Goal: Task Accomplishment & Management: Complete application form

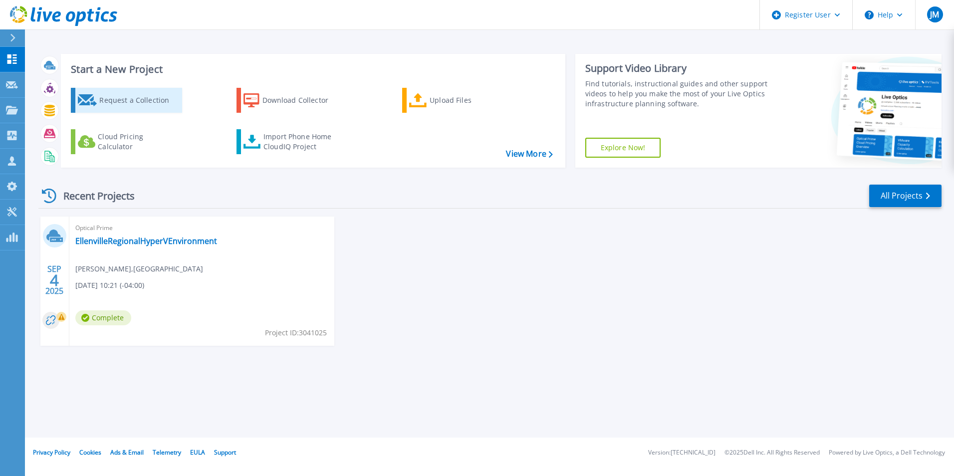
click at [138, 97] on div "Request a Collection" at bounding box center [139, 100] width 80 height 20
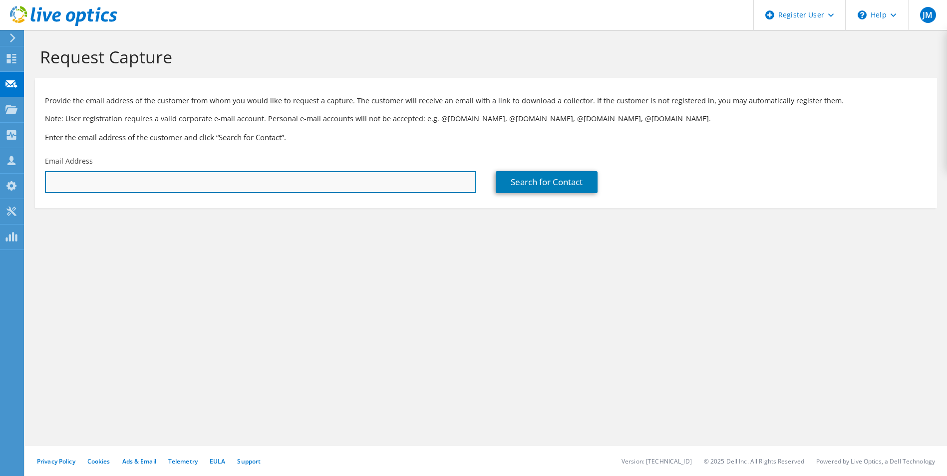
click at [297, 189] on input "text" at bounding box center [260, 182] width 431 height 22
click at [200, 175] on input "text" at bounding box center [260, 182] width 431 height 22
type input "[PERSON_NAME][EMAIL_ADDRESS][PERSON_NAME][DOMAIN_NAME]"
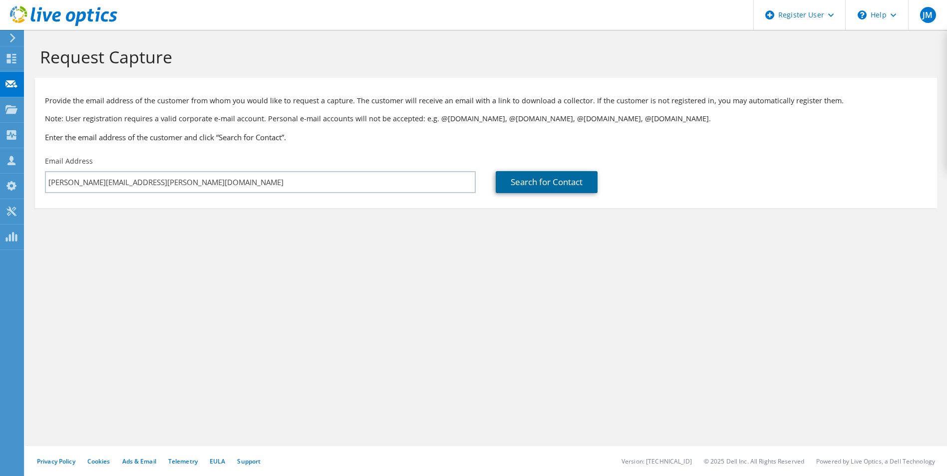
click at [515, 181] on link "Search for Contact" at bounding box center [547, 182] width 102 height 22
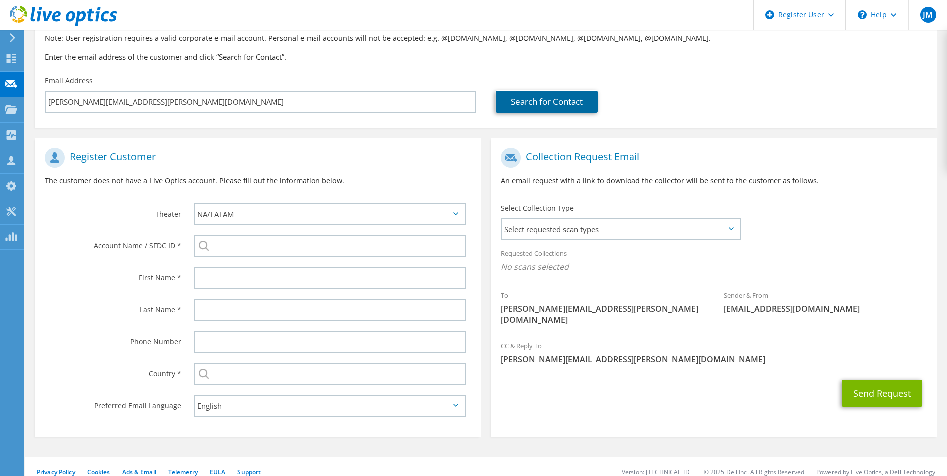
scroll to position [91, 0]
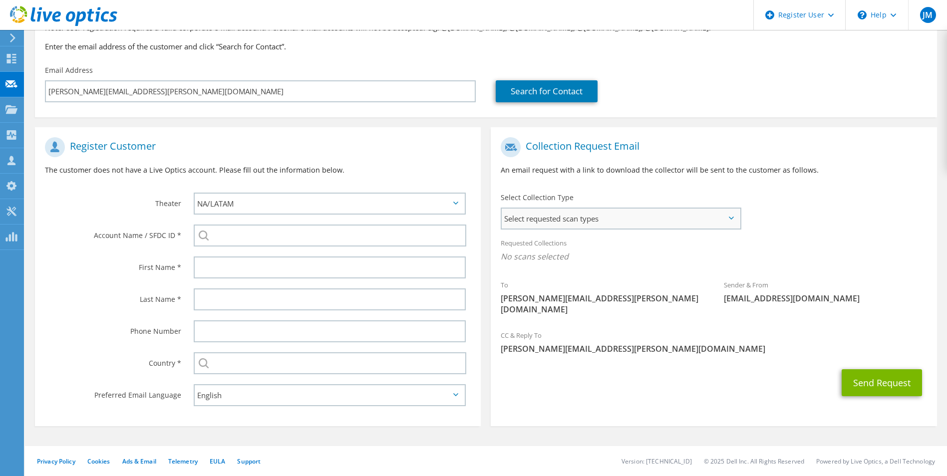
click at [731, 224] on span "Select requested scan types" at bounding box center [621, 219] width 238 height 20
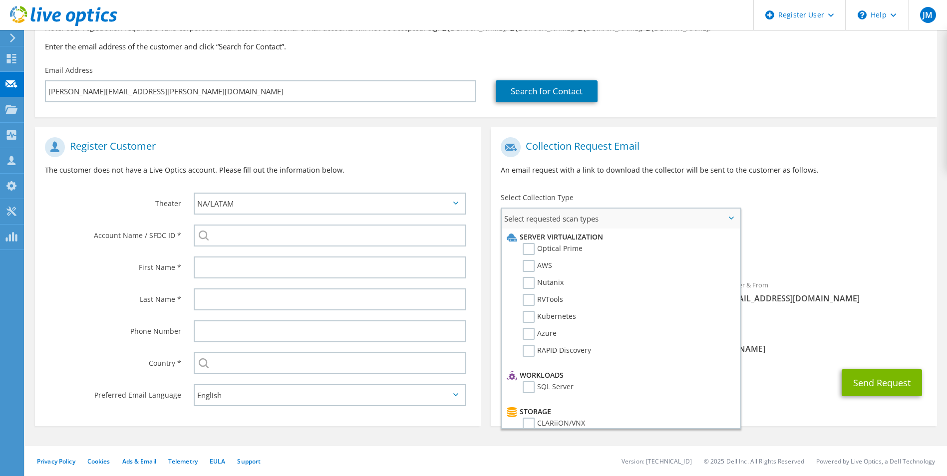
click at [731, 224] on span "Select requested scan types" at bounding box center [621, 219] width 238 height 20
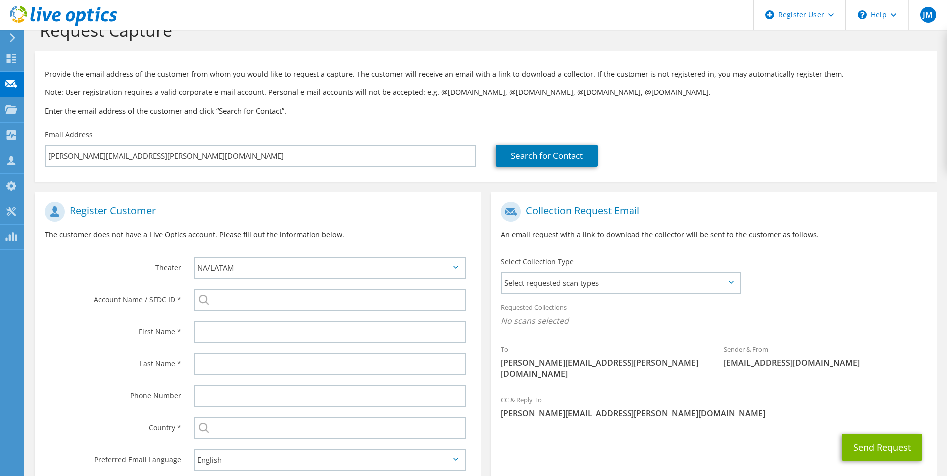
scroll to position [50, 0]
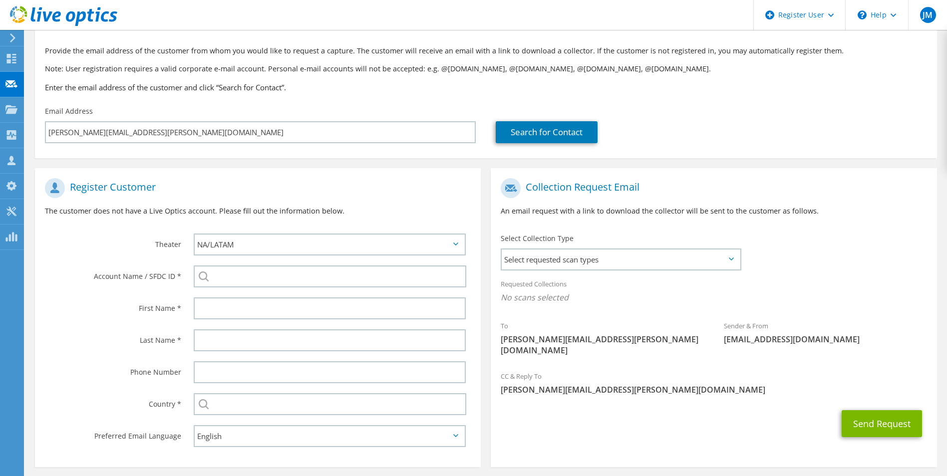
click at [729, 261] on icon at bounding box center [731, 259] width 5 height 3
click at [726, 261] on span "Select requested scan types" at bounding box center [621, 260] width 238 height 20
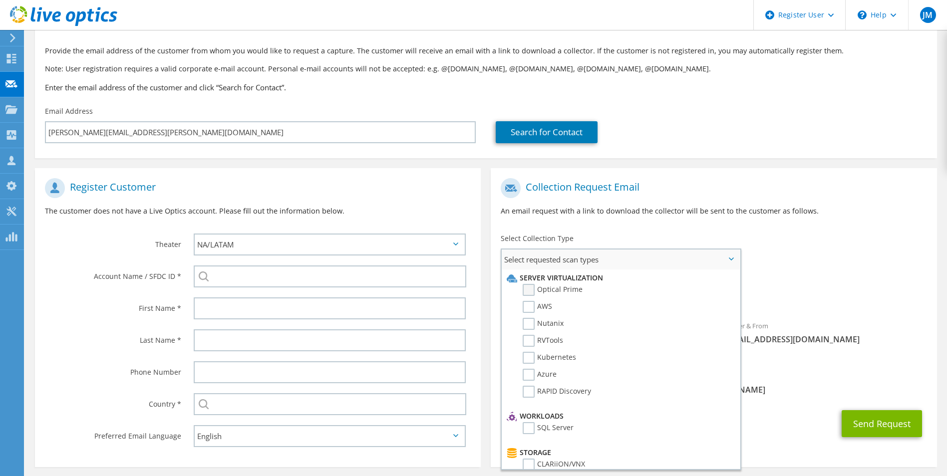
click at [527, 289] on label "Optical Prime" at bounding box center [553, 290] width 60 height 12
click at [0, 0] on input "Optical Prime" at bounding box center [0, 0] width 0 height 0
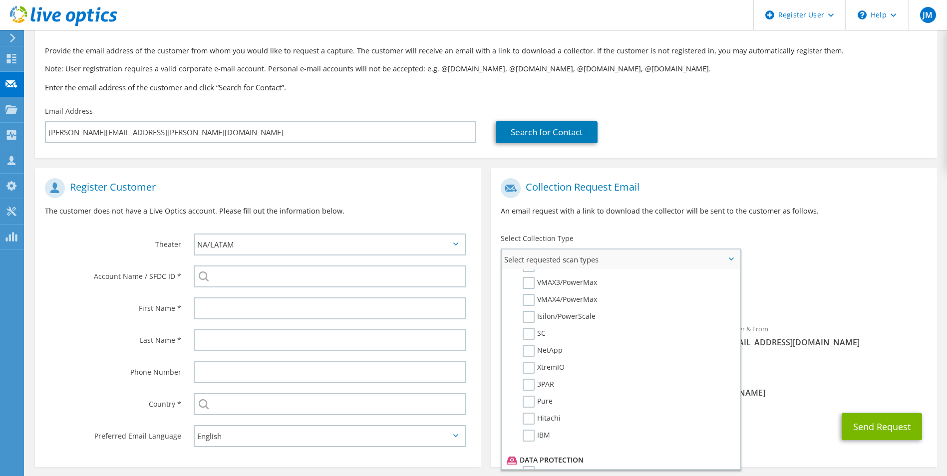
scroll to position [299, 0]
click at [779, 259] on div "To jimmy.koutras@analyticpartners.com Sender & From liveoptics@liveoptics.com" at bounding box center [714, 271] width 446 height 196
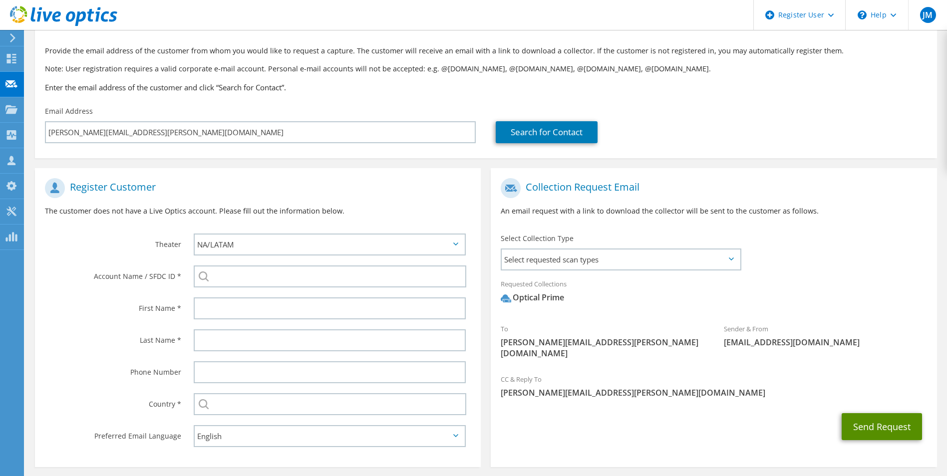
click at [867, 413] on button "Send Request" at bounding box center [882, 426] width 80 height 27
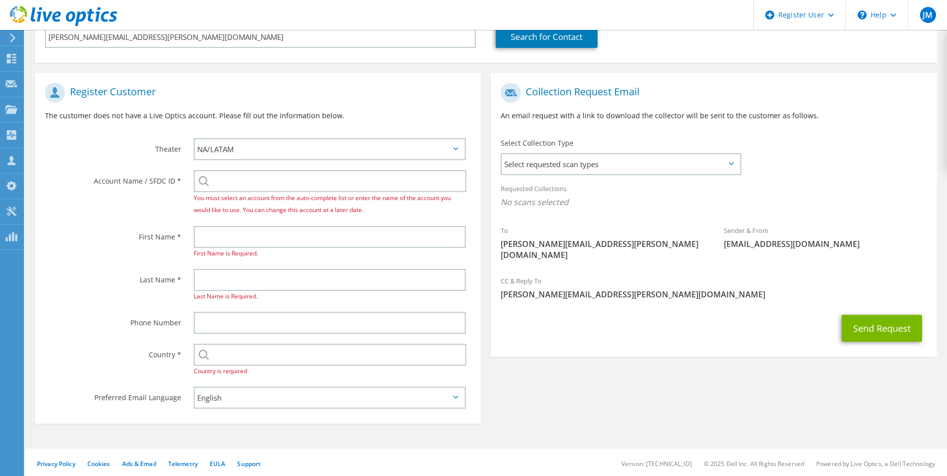
scroll to position [148, 0]
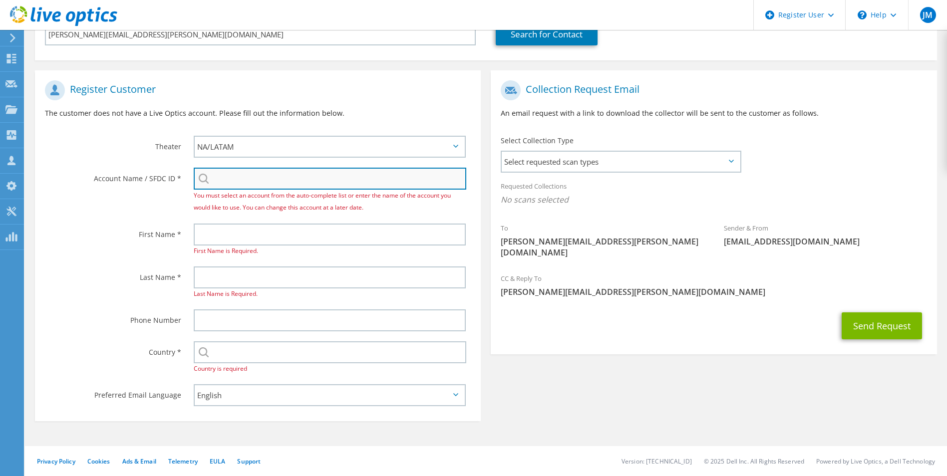
click at [260, 175] on input "search" at bounding box center [330, 179] width 273 height 22
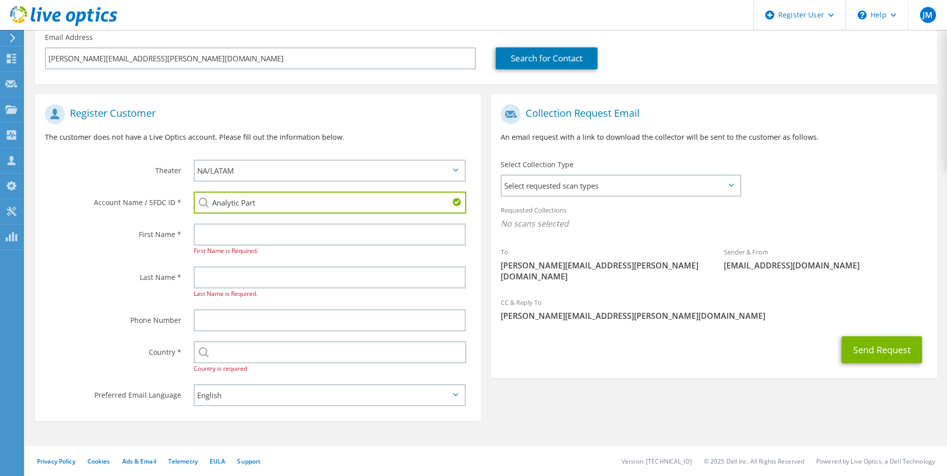
click at [282, 214] on li "ANALYTIC PARTNERS : 2434935584" at bounding box center [251, 210] width 115 height 12
type input "ANALYTIC PARTNERS : 2434935584"
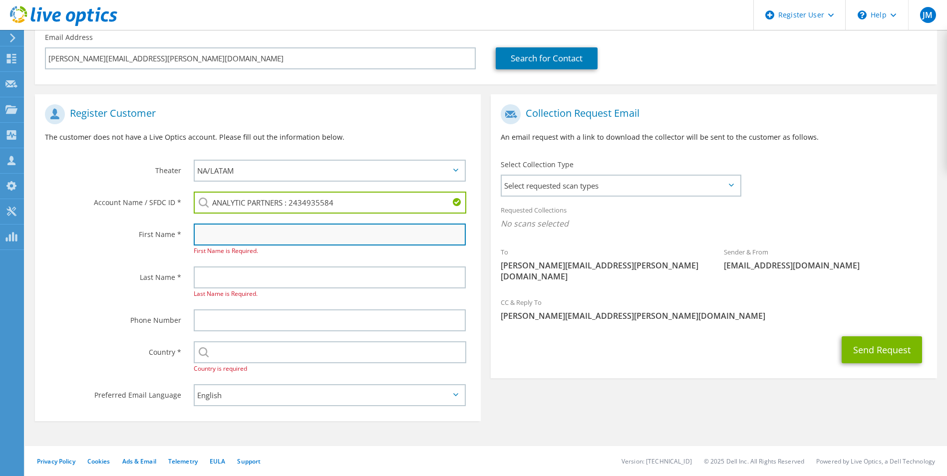
click at [276, 237] on input "text" at bounding box center [330, 235] width 273 height 22
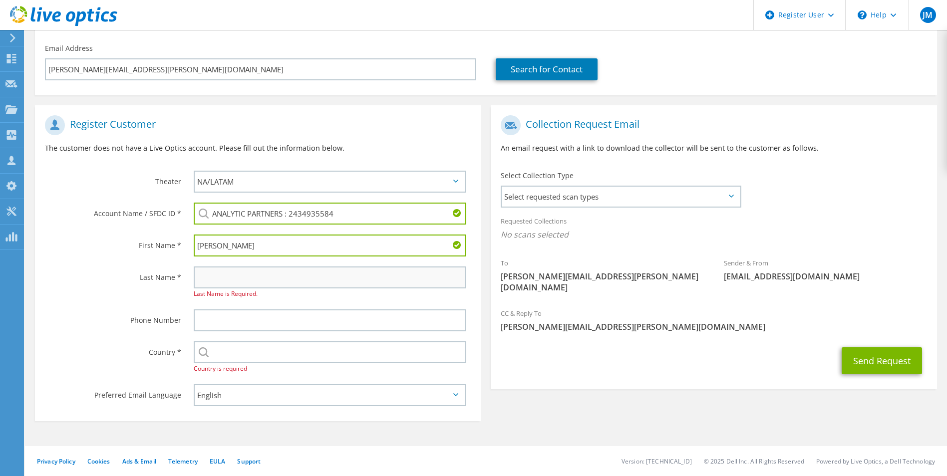
type input "Jimmy"
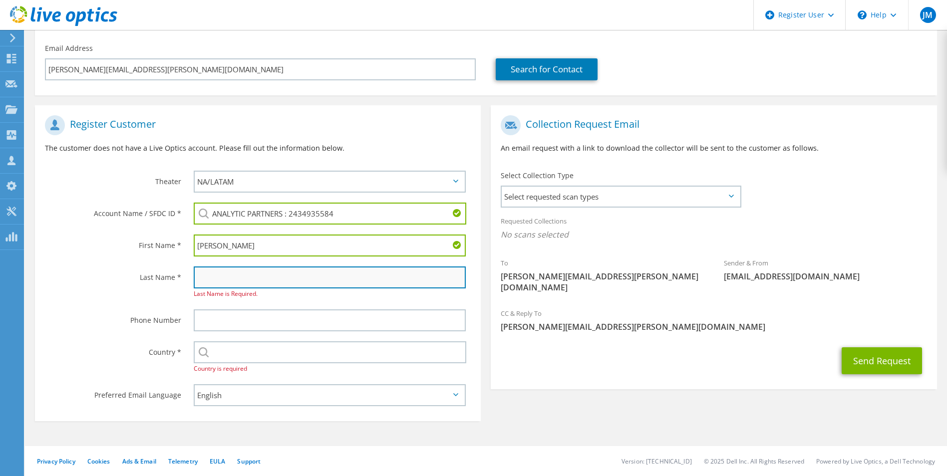
click at [276, 281] on input "text" at bounding box center [330, 278] width 273 height 22
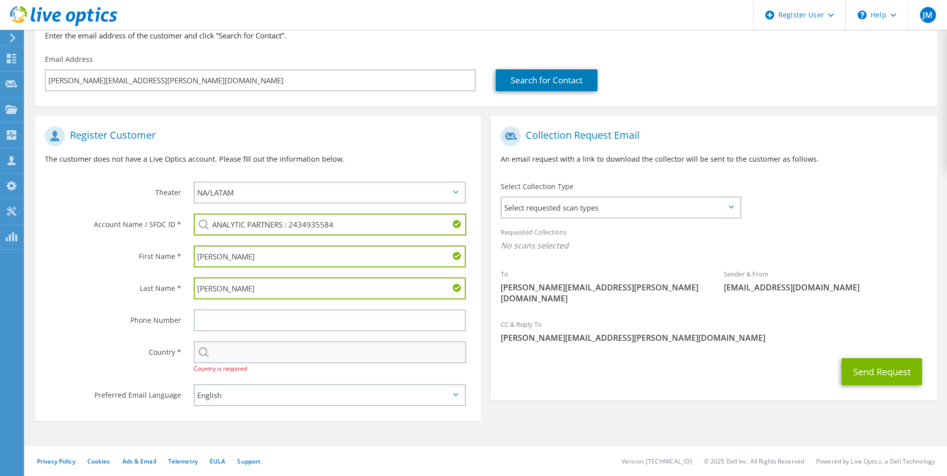
type input "Koutras"
click at [291, 352] on input "text" at bounding box center [330, 352] width 273 height 22
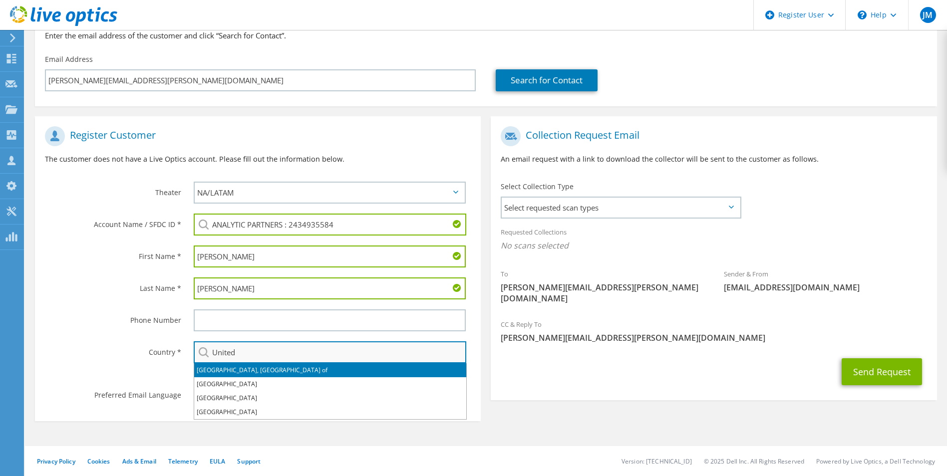
type input "[GEOGRAPHIC_DATA]"
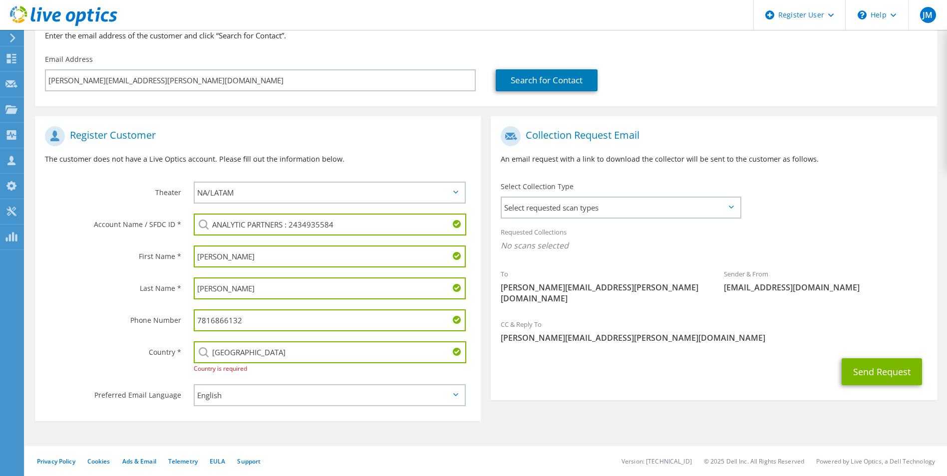
click at [262, 321] on input "7816866132" at bounding box center [330, 320] width 273 height 22
type input "7"
click at [54, 322] on label "Phone Number" at bounding box center [113, 317] width 136 height 16
click at [891, 361] on button "Send Request" at bounding box center [882, 371] width 80 height 27
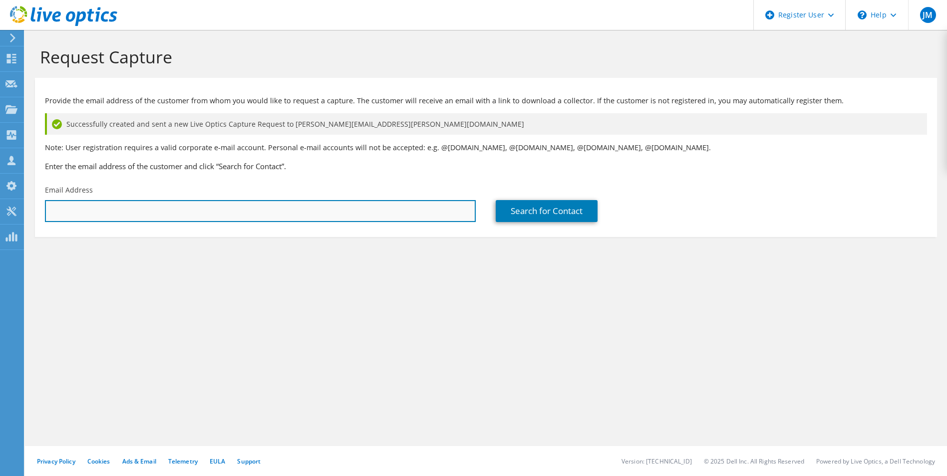
click at [139, 211] on input "text" at bounding box center [260, 211] width 431 height 22
type input "[PERSON_NAME][EMAIL_ADDRESS][PERSON_NAME][DOMAIN_NAME]"
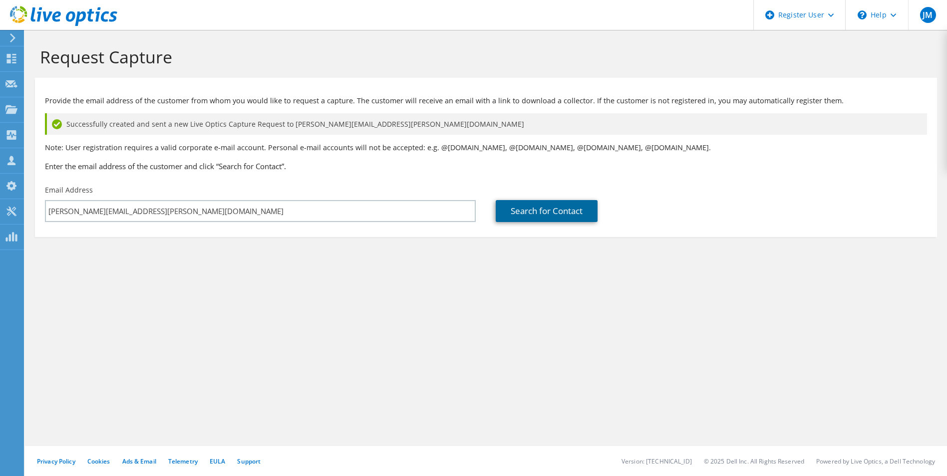
click at [508, 211] on link "Search for Contact" at bounding box center [547, 211] width 102 height 22
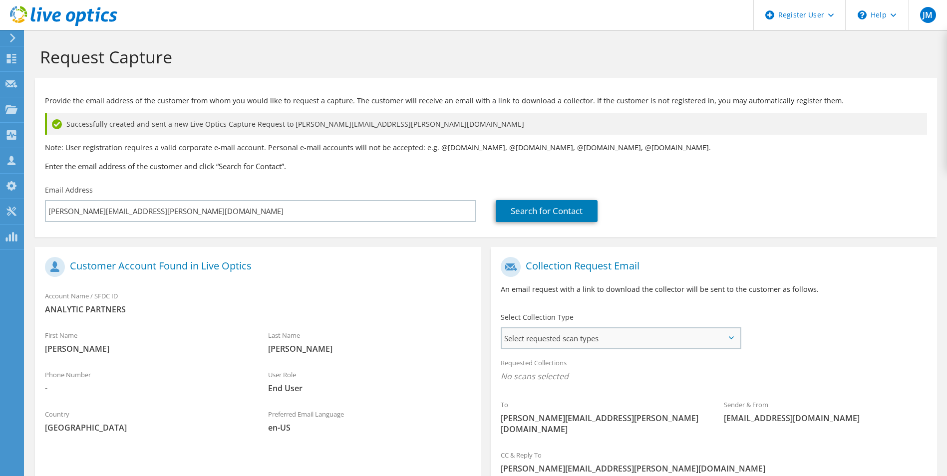
click at [722, 334] on span "Select requested scan types" at bounding box center [621, 338] width 238 height 20
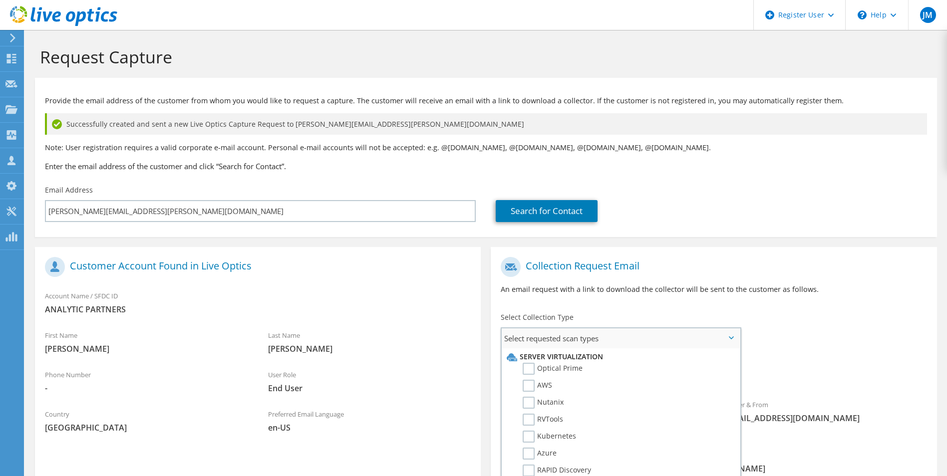
click at [660, 375] on li "Optical Prime" at bounding box center [619, 371] width 230 height 17
click at [529, 368] on label "Optical Prime" at bounding box center [553, 369] width 60 height 12
click at [0, 0] on input "Optical Prime" at bounding box center [0, 0] width 0 height 0
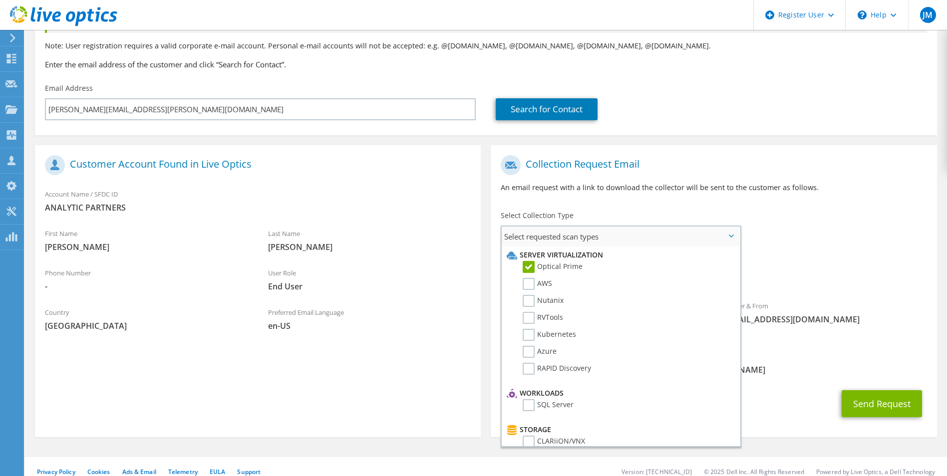
click at [732, 232] on span "Select requested scan types" at bounding box center [621, 237] width 238 height 20
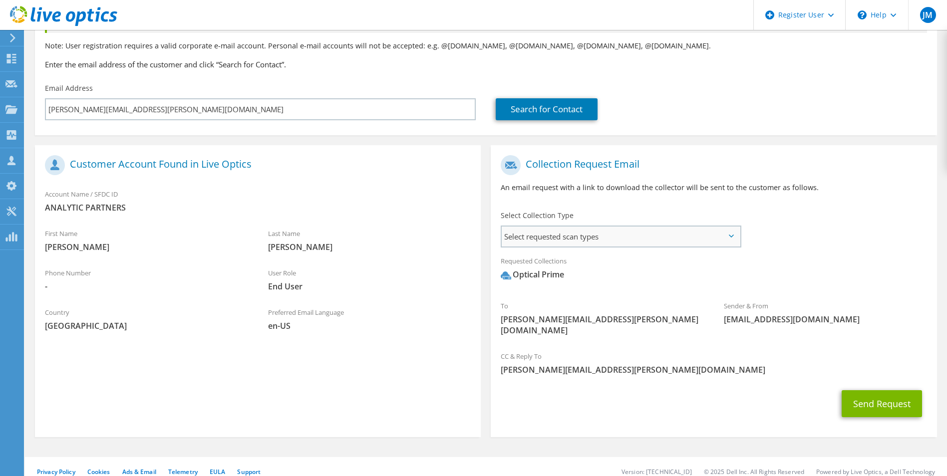
click at [632, 240] on span "Select requested scan types" at bounding box center [621, 237] width 238 height 20
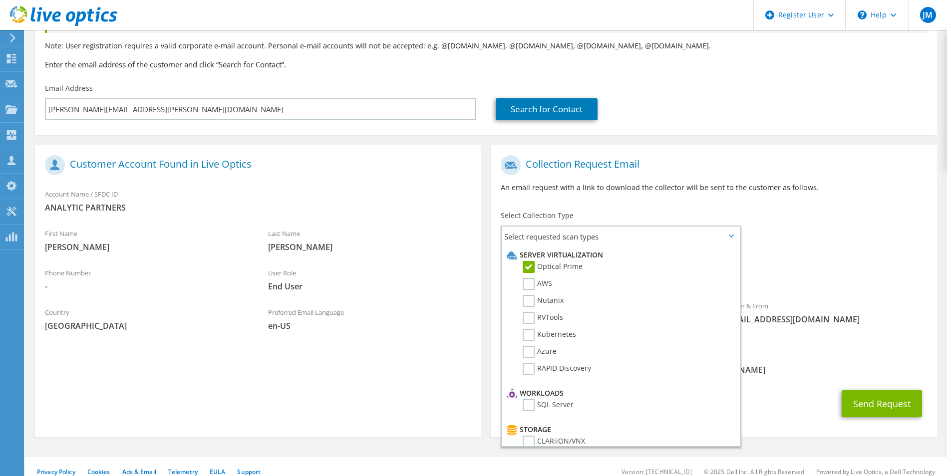
click at [765, 234] on div "To jimmy.koutras@analyticpartners.com Sender & From liveoptics@liveoptics.com" at bounding box center [714, 248] width 446 height 196
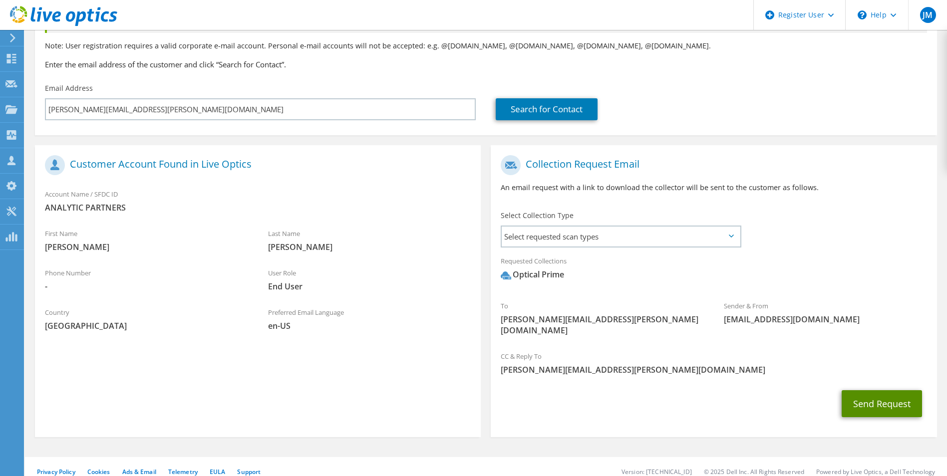
click at [863, 392] on button "Send Request" at bounding box center [882, 403] width 80 height 27
